Goal: Use online tool/utility: Utilize a website feature to perform a specific function

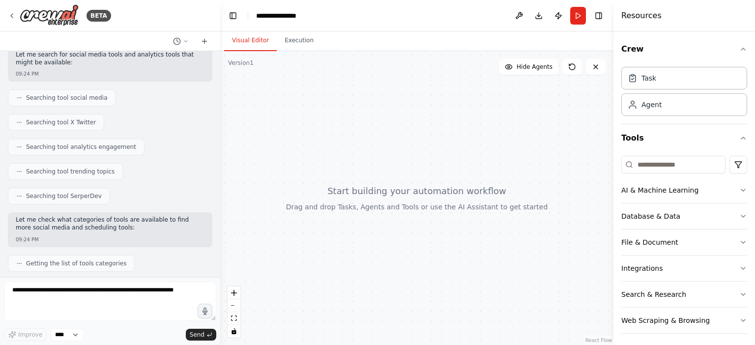
scroll to position [212, 0]
click at [446, 289] on div at bounding box center [416, 198] width 393 height 294
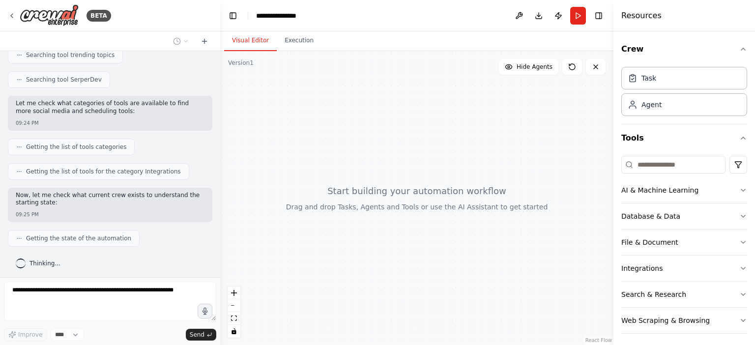
scroll to position [0, 0]
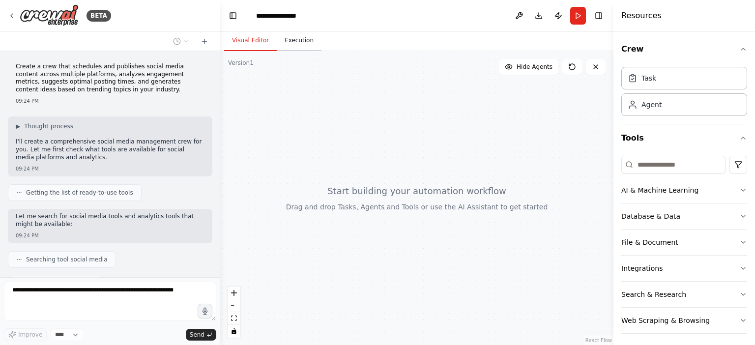
click at [291, 39] on button "Execution" at bounding box center [299, 40] width 45 height 21
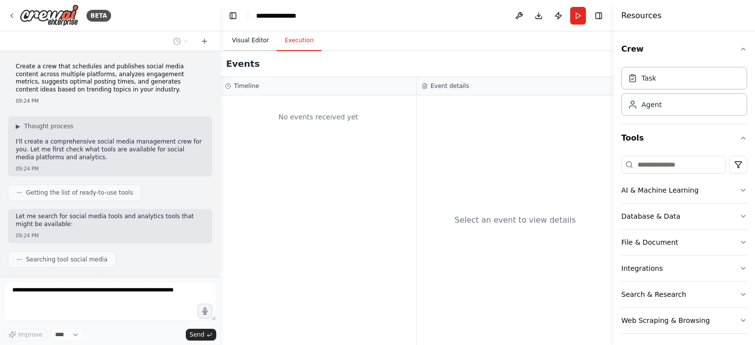
click at [250, 42] on button "Visual Editor" at bounding box center [250, 40] width 53 height 21
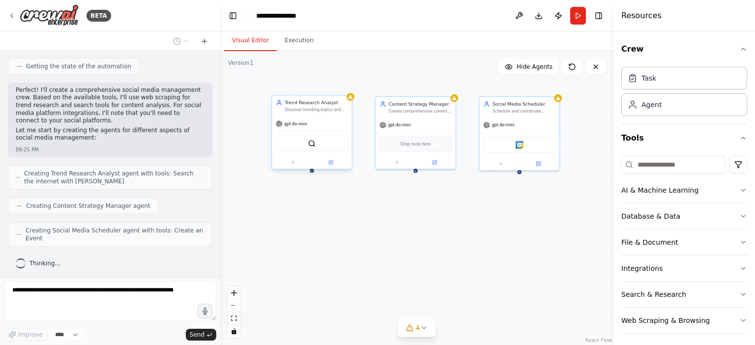
scroll to position [475, 0]
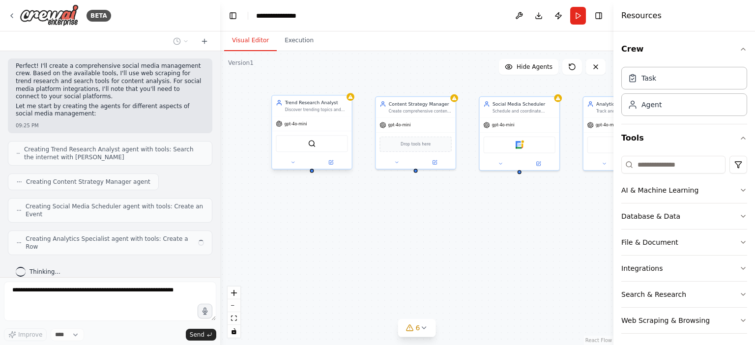
click at [298, 117] on div "gpt-4o-mini" at bounding box center [312, 124] width 80 height 14
click at [335, 165] on button at bounding box center [331, 162] width 37 height 8
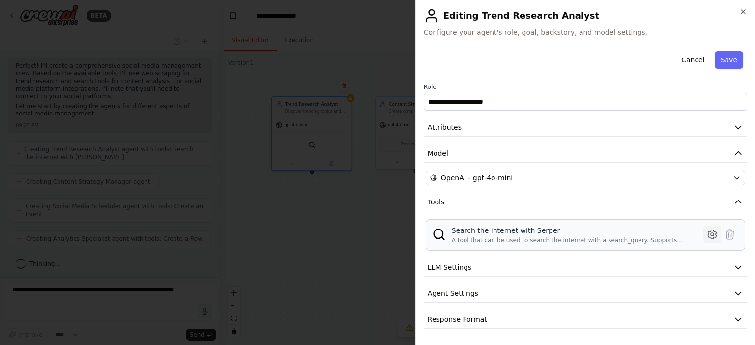
click at [714, 233] on icon at bounding box center [712, 234] width 3 height 3
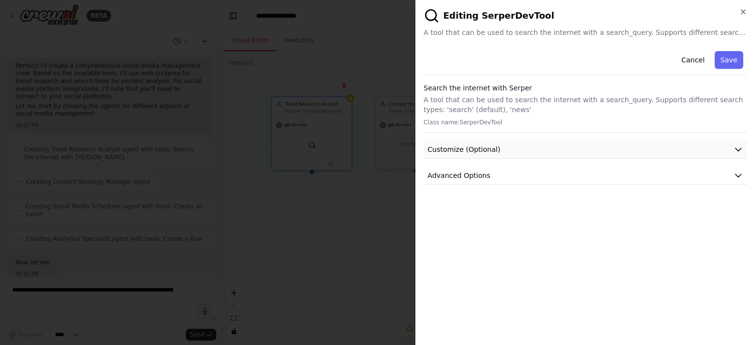
scroll to position [534, 0]
click at [690, 61] on button "Cancel" at bounding box center [693, 60] width 35 height 18
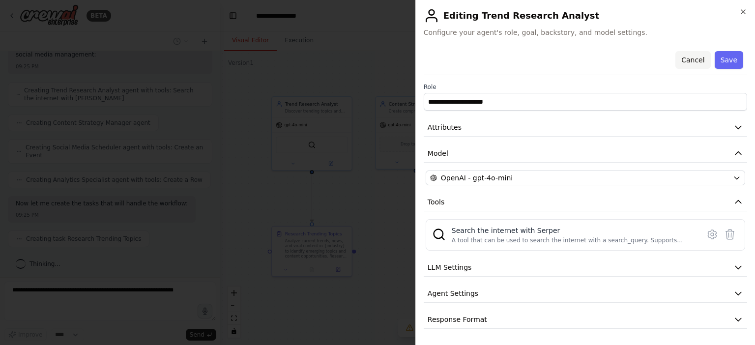
click at [687, 63] on button "Cancel" at bounding box center [693, 60] width 35 height 18
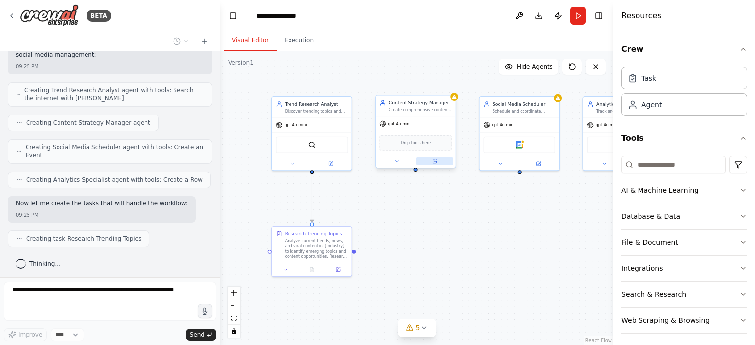
click at [435, 164] on button at bounding box center [435, 161] width 37 height 8
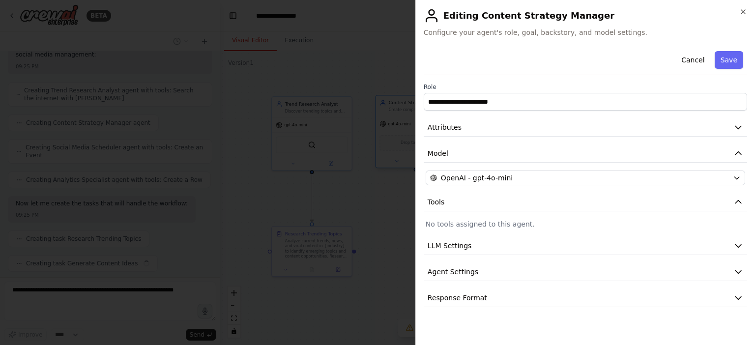
scroll to position [558, 0]
click at [458, 132] on button "Attributes" at bounding box center [586, 128] width 324 height 18
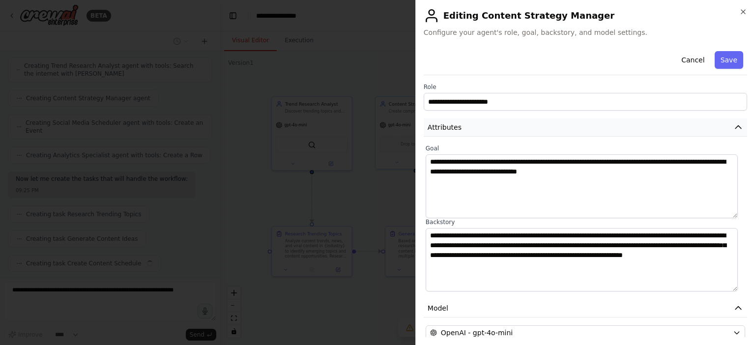
click at [458, 132] on button "Attributes" at bounding box center [586, 128] width 324 height 18
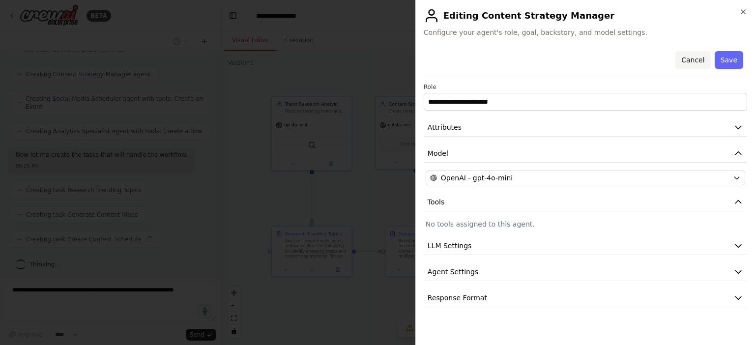
click at [696, 59] on button "Cancel" at bounding box center [693, 60] width 35 height 18
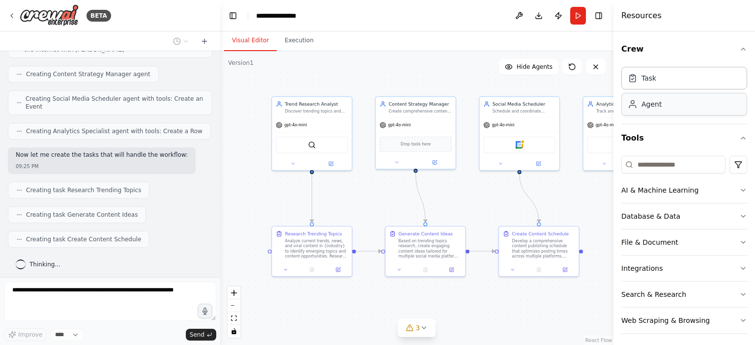
click at [667, 96] on div "Agent" at bounding box center [685, 104] width 126 height 23
click at [658, 85] on div "Task" at bounding box center [685, 77] width 126 height 23
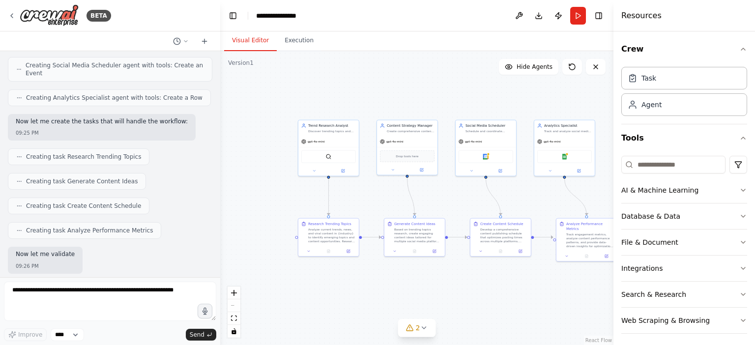
scroll to position [674, 0]
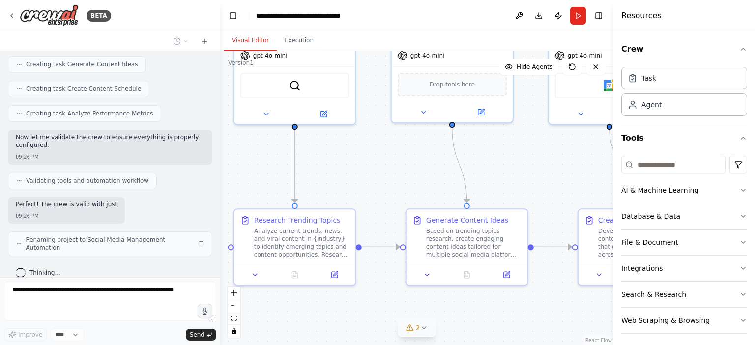
click at [414, 331] on icon at bounding box center [410, 328] width 8 height 8
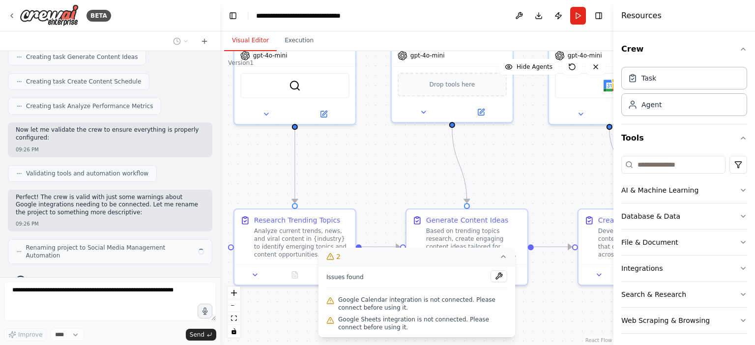
scroll to position [748, 0]
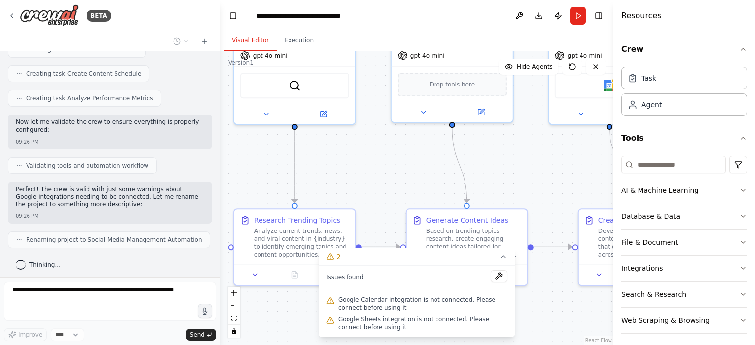
click at [551, 167] on div ".deletable-edge-delete-btn { width: 20px; height: 20px; border: 0px solid #ffff…" at bounding box center [416, 198] width 393 height 294
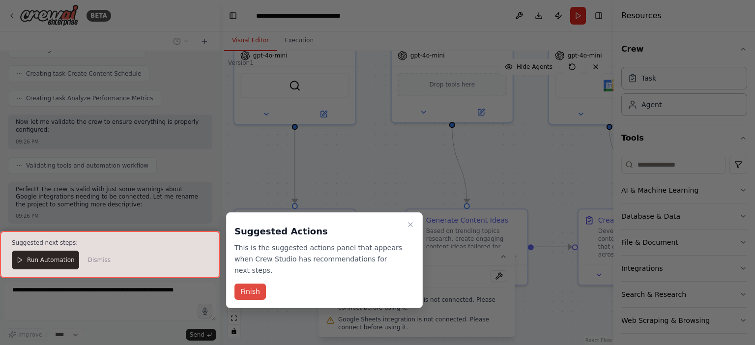
click at [247, 284] on button "Finish" at bounding box center [250, 292] width 31 height 16
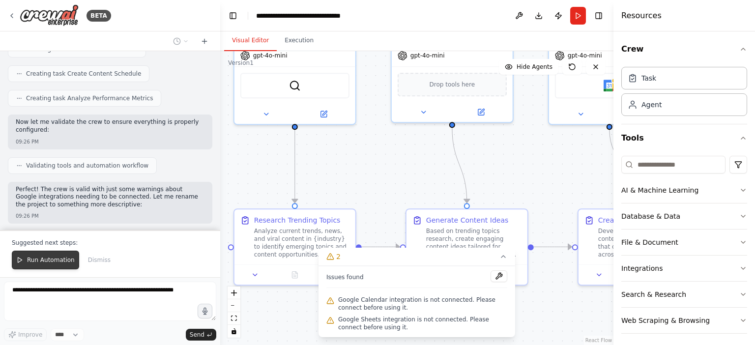
click at [59, 261] on span "Run Automation" at bounding box center [51, 260] width 48 height 8
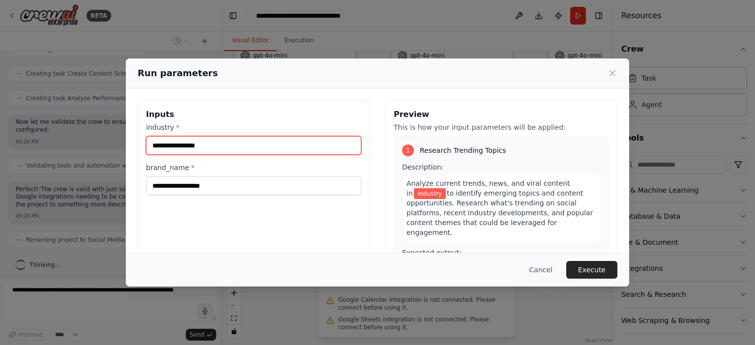
click at [282, 149] on input "industry *" at bounding box center [253, 145] width 215 height 19
type input "***"
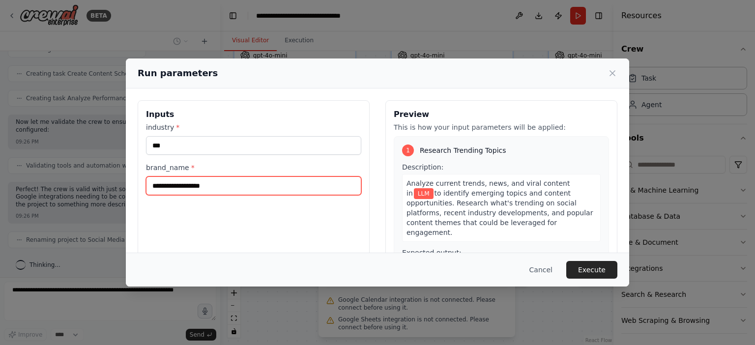
click at [281, 189] on input "brand_name *" at bounding box center [253, 186] width 215 height 19
type input "*********"
click at [301, 215] on div "Inputs industry * *** brand_name * *********" at bounding box center [254, 216] width 232 height 233
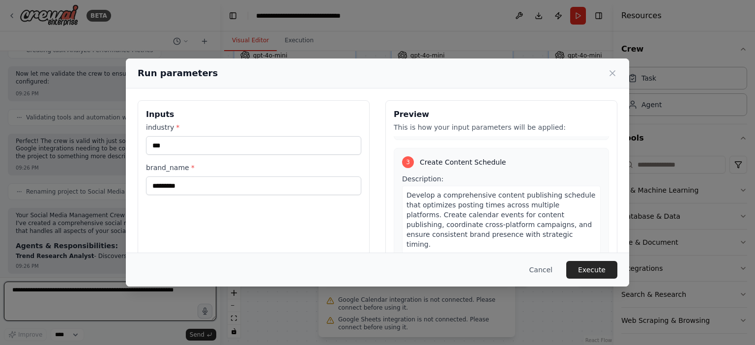
scroll to position [443, 0]
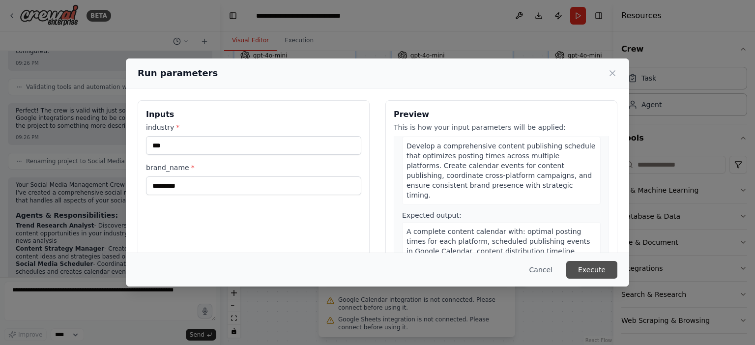
click at [578, 266] on button "Execute" at bounding box center [592, 270] width 51 height 18
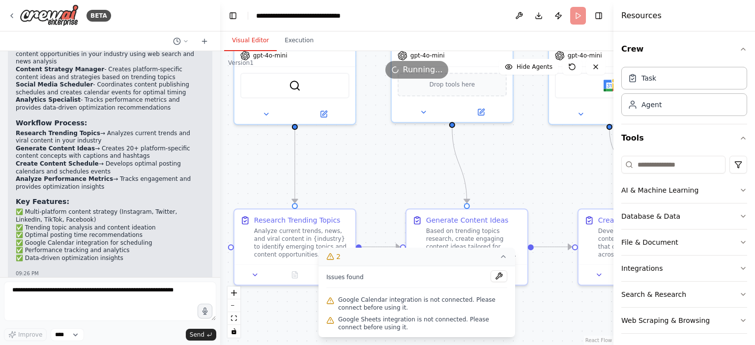
click at [503, 261] on icon at bounding box center [504, 257] width 8 height 8
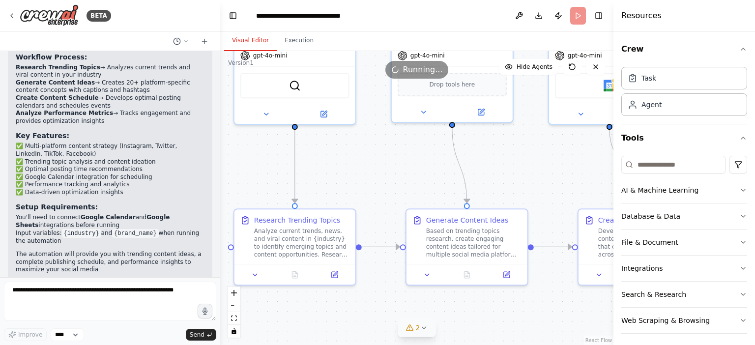
scroll to position [1080, 0]
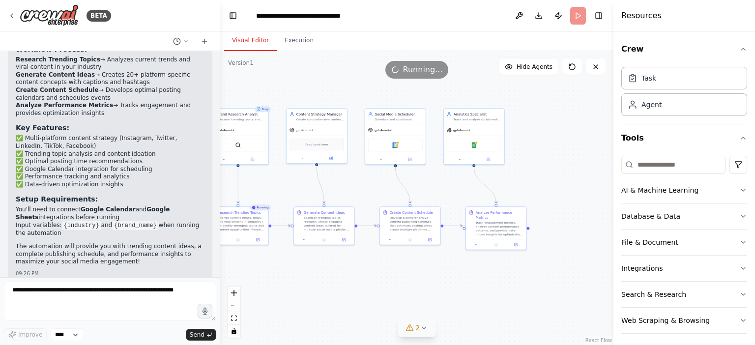
drag, startPoint x: 517, startPoint y: 186, endPoint x: 351, endPoint y: 187, distance: 165.7
click at [351, 187] on div ".deletable-edge-delete-btn { width: 20px; height: 20px; border: 0px solid #ffff…" at bounding box center [416, 198] width 393 height 294
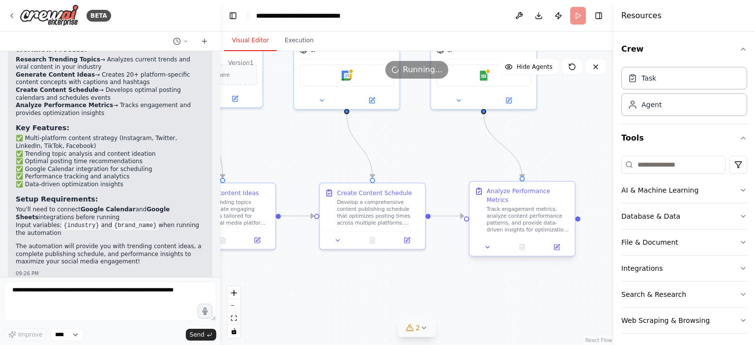
click at [524, 189] on div "Analyze Performance Metrics" at bounding box center [528, 195] width 83 height 17
click at [431, 262] on div ".deletable-edge-delete-btn { width: 20px; height: 20px; border: 0px solid #ffff…" at bounding box center [416, 198] width 393 height 294
click at [491, 244] on icon at bounding box center [492, 247] width 7 height 7
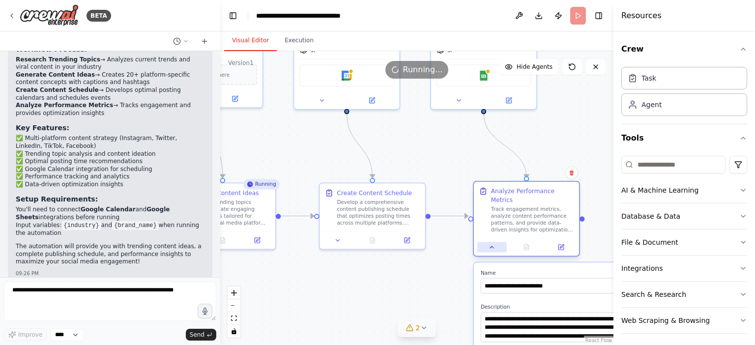
click at [491, 244] on icon at bounding box center [492, 247] width 7 height 7
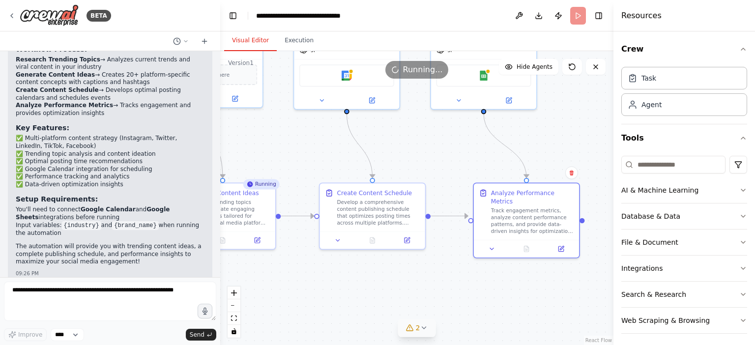
click at [327, 264] on div ".deletable-edge-delete-btn { width: 20px; height: 20px; border: 0px solid #ffff…" at bounding box center [416, 198] width 393 height 294
drag, startPoint x: 331, startPoint y: 255, endPoint x: 310, endPoint y: 269, distance: 25.2
click at [310, 269] on div ".deletable-edge-delete-btn { width: 20px; height: 20px; border: 0px solid #ffff…" at bounding box center [416, 198] width 393 height 294
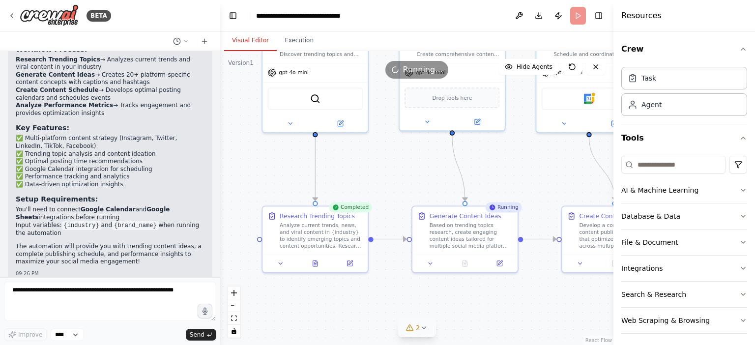
drag, startPoint x: 300, startPoint y: 268, endPoint x: 543, endPoint y: 292, distance: 243.6
click at [543, 292] on div ".deletable-edge-delete-btn { width: 20px; height: 20px; border: 0px solid #ffff…" at bounding box center [416, 198] width 393 height 294
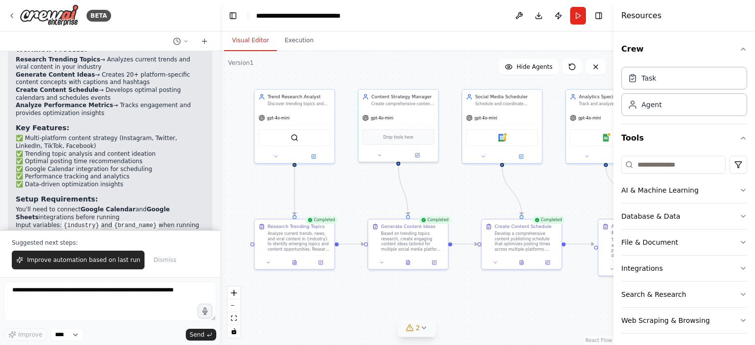
scroll to position [1127, 0]
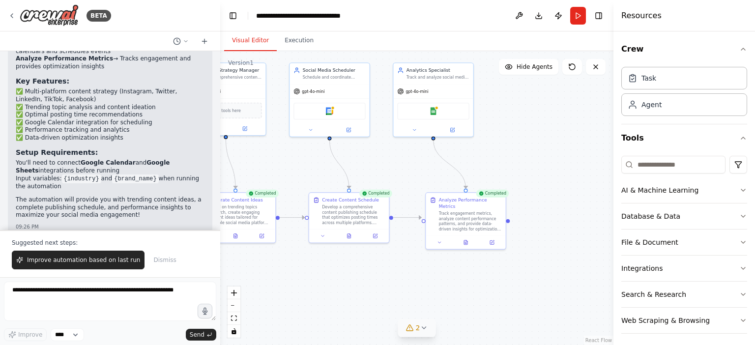
drag, startPoint x: 477, startPoint y: 280, endPoint x: 306, endPoint y: 248, distance: 173.5
click at [306, 248] on div ".deletable-edge-delete-btn { width: 20px; height: 20px; border: 0px solid #ffff…" at bounding box center [416, 198] width 393 height 294
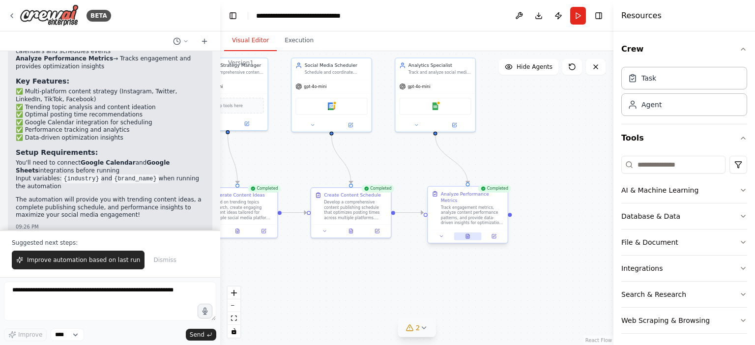
click at [468, 233] on button at bounding box center [468, 237] width 28 height 8
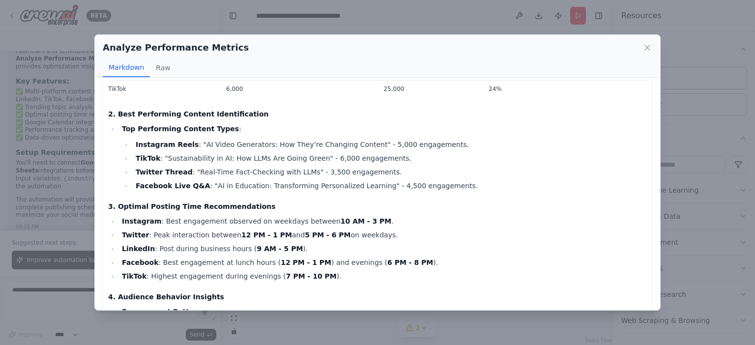
scroll to position [0, 0]
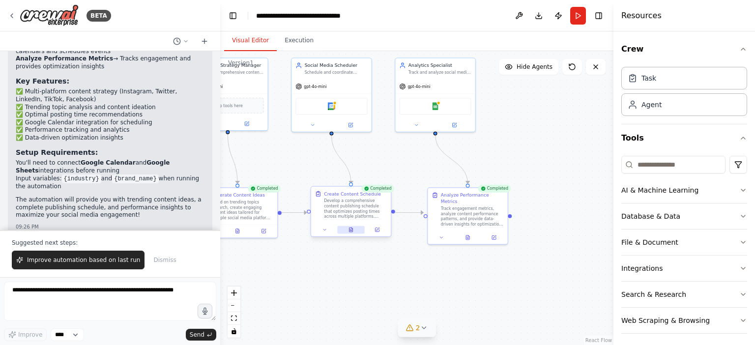
click at [346, 227] on button at bounding box center [351, 230] width 28 height 8
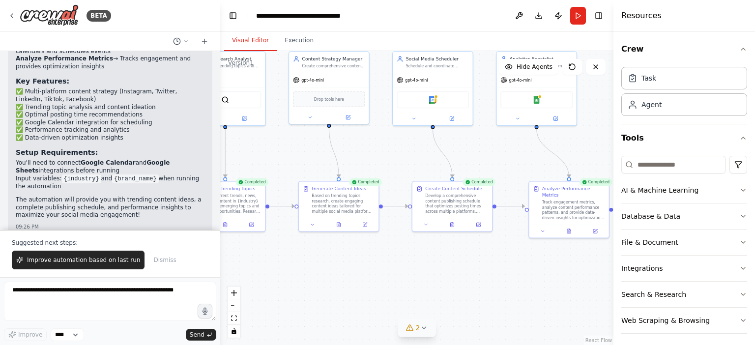
drag, startPoint x: 325, startPoint y: 272, endPoint x: 426, endPoint y: 266, distance: 101.5
click at [426, 266] on div ".deletable-edge-delete-btn { width: 20px; height: 20px; border: 0px solid #ffff…" at bounding box center [416, 198] width 393 height 294
click at [347, 222] on button at bounding box center [339, 224] width 28 height 8
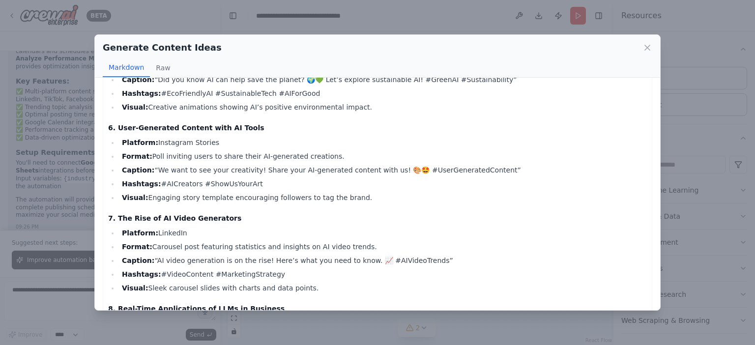
scroll to position [787, 0]
